Goal: Task Accomplishment & Management: Manage account settings

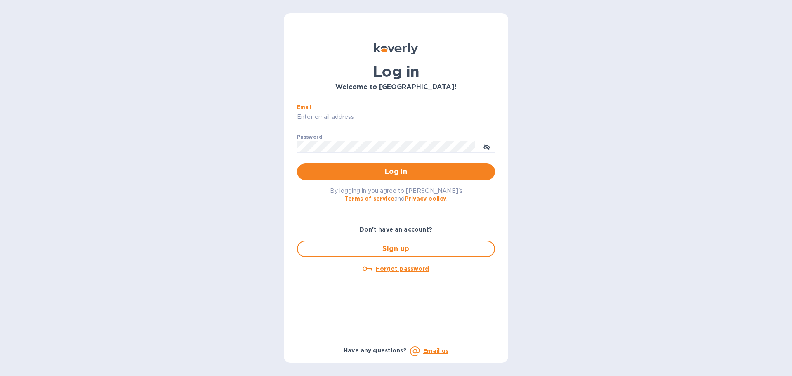
click at [342, 112] on input "Email" at bounding box center [396, 117] width 198 height 12
type input "[PERSON_NAME][EMAIL_ADDRESS][DOMAIN_NAME]"
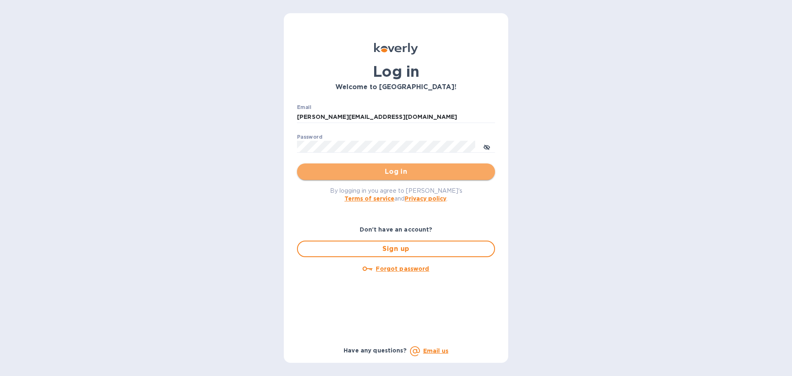
click at [334, 175] on span "Log in" at bounding box center [396, 172] width 185 height 10
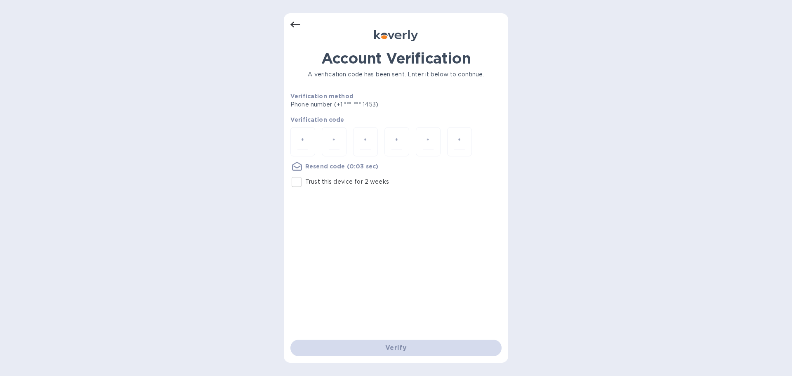
click at [294, 180] on input "Trust this device for 2 weeks" at bounding box center [296, 181] width 17 height 17
checkbox input "true"
click at [301, 136] on input "number" at bounding box center [303, 141] width 11 height 15
type input "4"
type input "7"
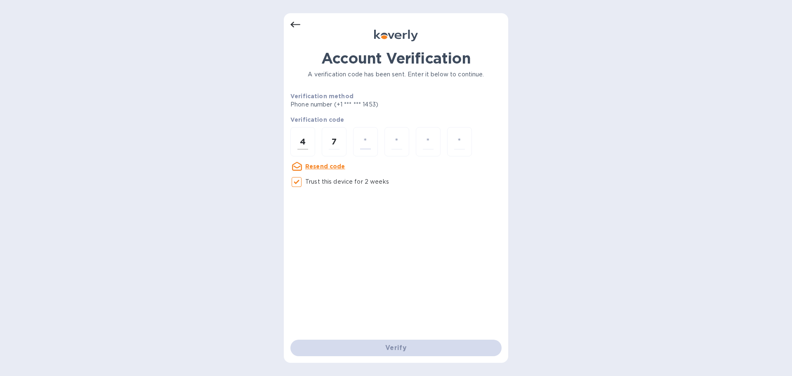
type input "1"
type input "7"
type input "9"
type input "8"
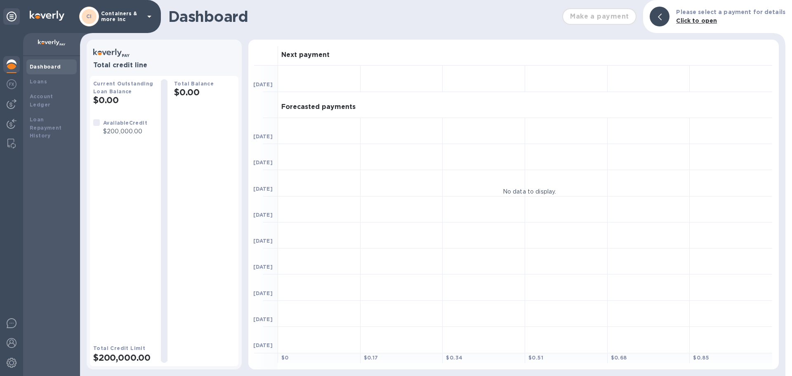
click at [600, 20] on div "Make a payment" at bounding box center [599, 16] width 81 height 23
click at [40, 83] on b "Loans" at bounding box center [38, 81] width 17 height 6
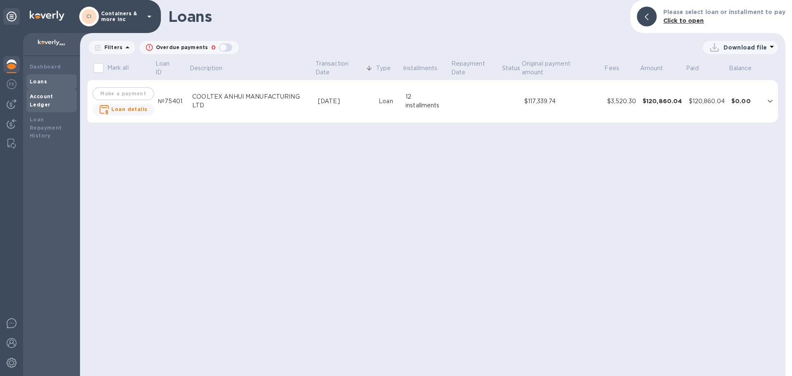
click at [41, 95] on b "Account Ledger" at bounding box center [42, 100] width 24 height 14
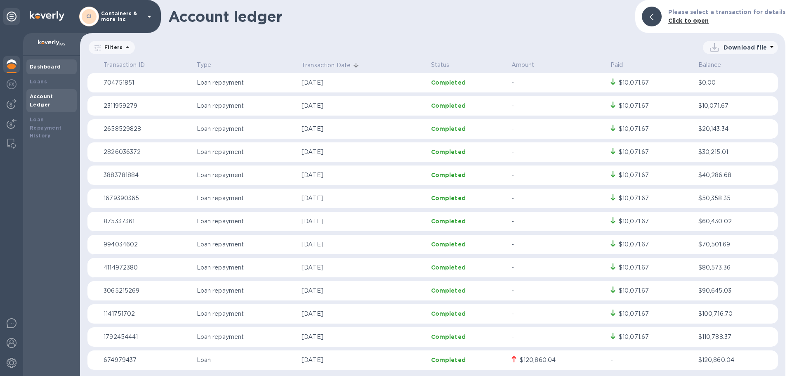
click at [35, 64] on b "Dashboard" at bounding box center [45, 67] width 31 height 6
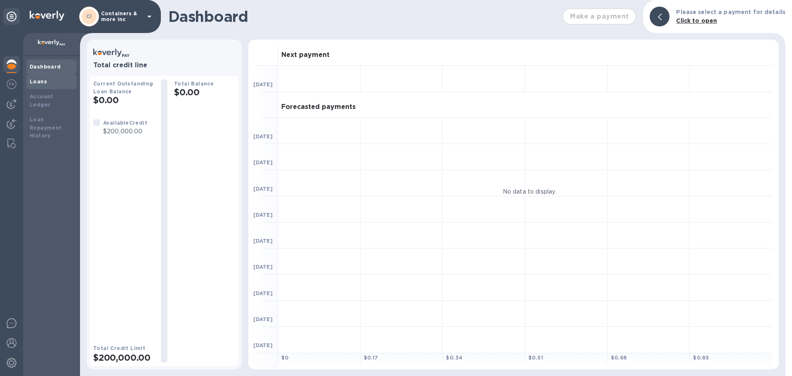
click at [39, 78] on div "Loans" at bounding box center [52, 82] width 44 height 8
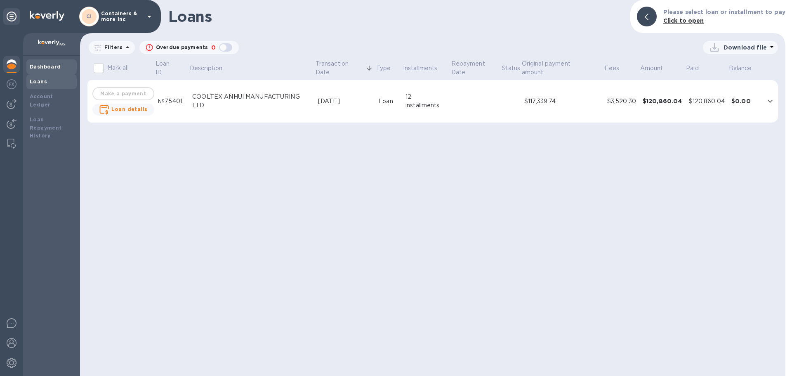
click at [43, 68] on b "Dashboard" at bounding box center [45, 67] width 31 height 6
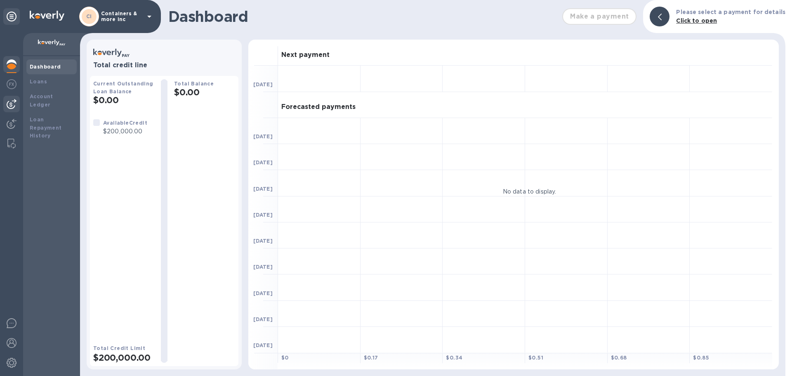
click at [9, 103] on img at bounding box center [12, 104] width 10 height 10
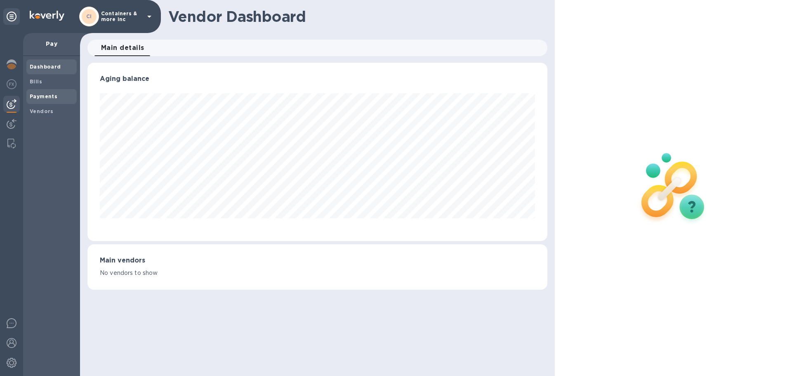
scroll to position [178, 460]
click at [44, 80] on span "Bills" at bounding box center [52, 82] width 44 height 8
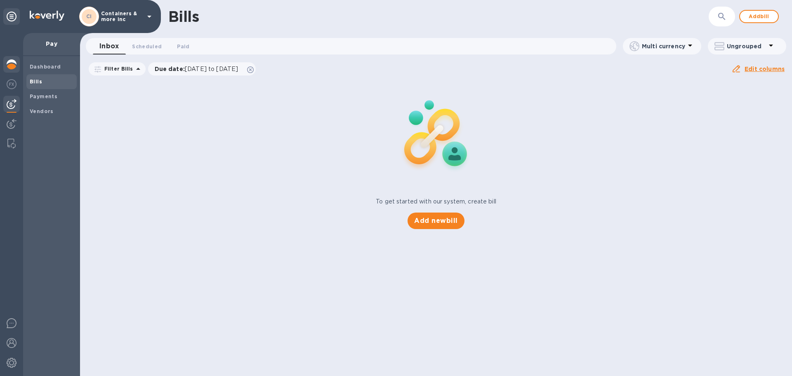
click at [4, 62] on div at bounding box center [11, 65] width 17 height 18
